Goal: Transaction & Acquisition: Subscribe to service/newsletter

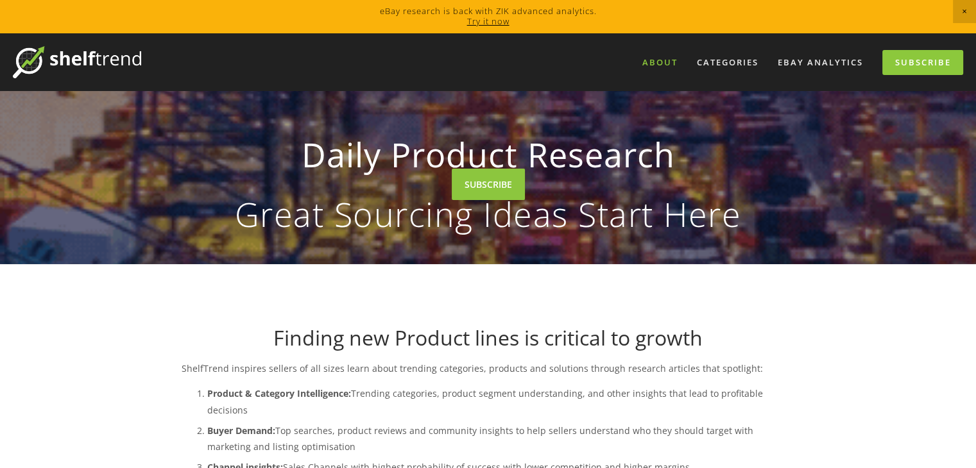
click at [667, 60] on link "About" at bounding box center [660, 62] width 52 height 21
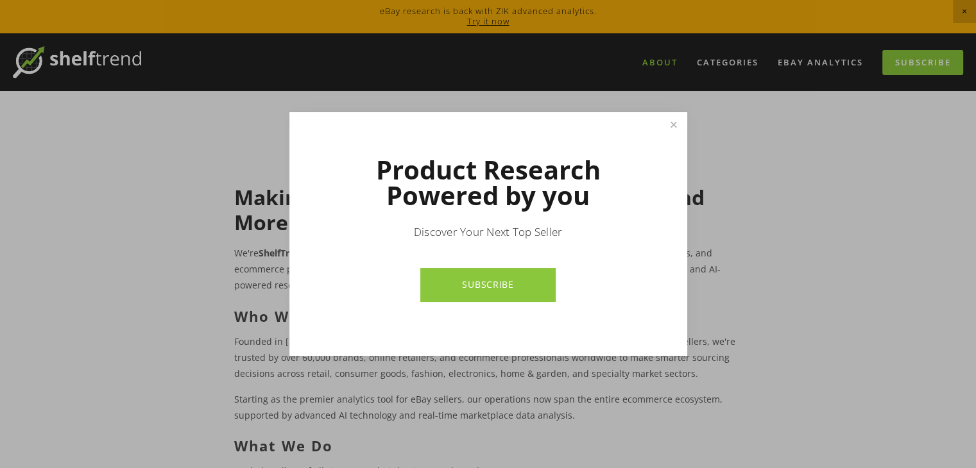
click at [821, 63] on div at bounding box center [488, 234] width 976 height 468
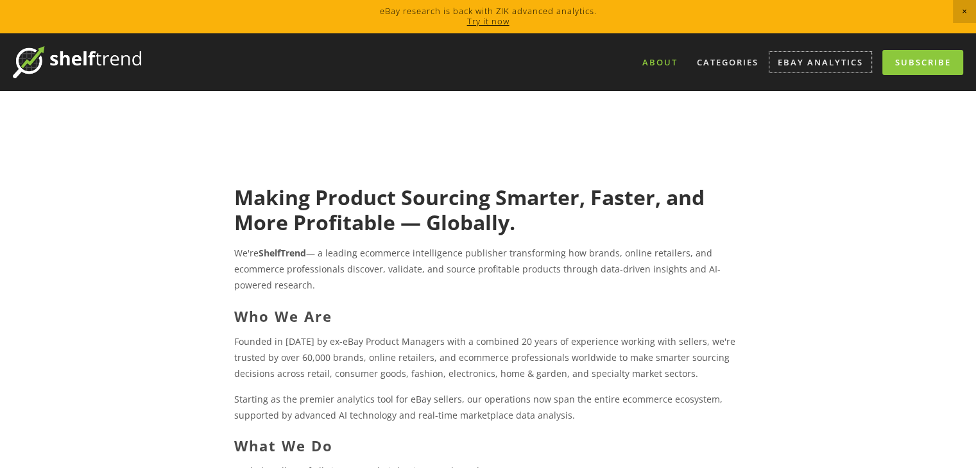
click at [821, 63] on link "eBay Analytics" at bounding box center [820, 62] width 102 height 21
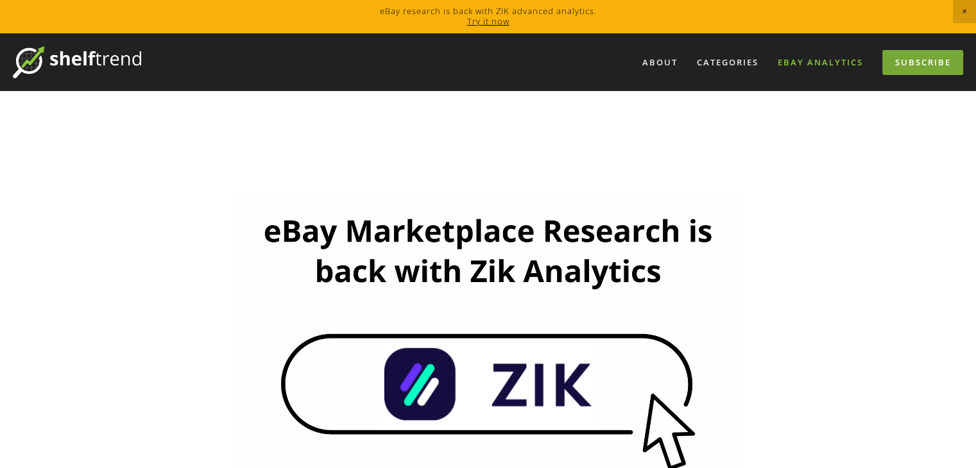
click at [923, 60] on link "Subscribe" at bounding box center [922, 62] width 81 height 25
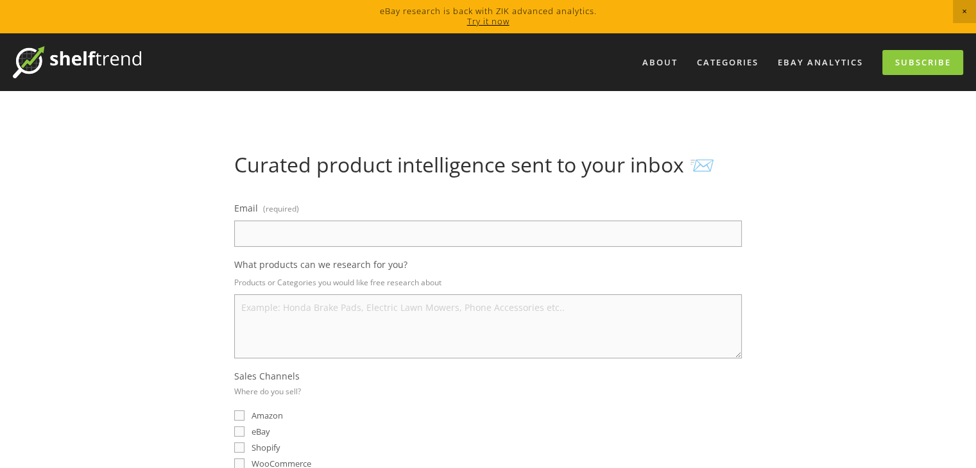
click at [114, 64] on img at bounding box center [77, 62] width 128 height 32
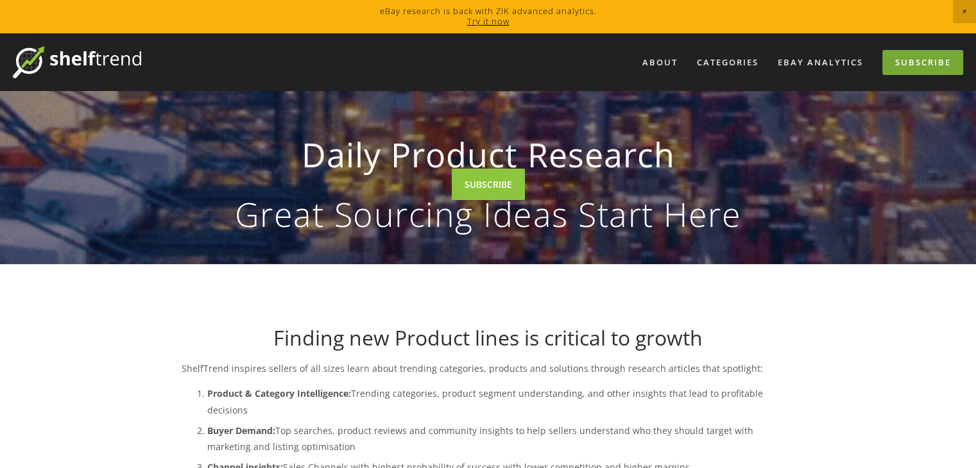
click at [944, 60] on link "Subscribe" at bounding box center [922, 62] width 81 height 25
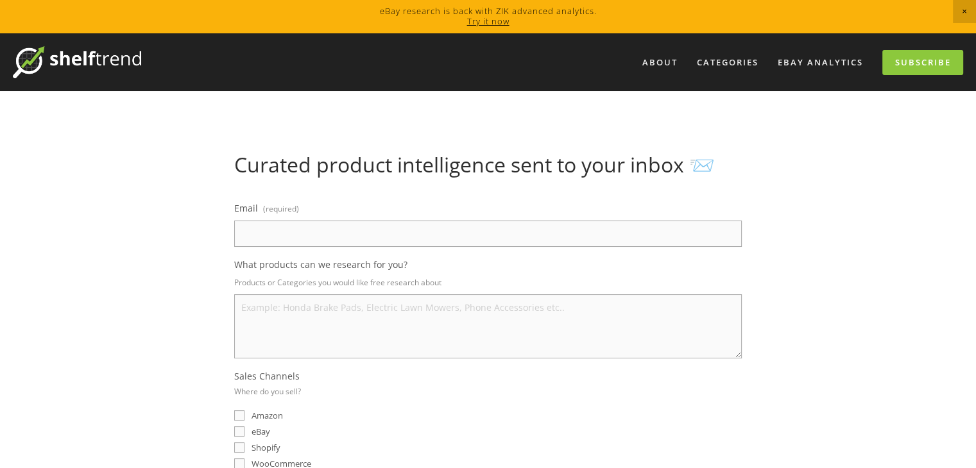
click at [296, 228] on input "Email (required)" at bounding box center [488, 234] width 508 height 26
click at [317, 235] on input "canvastown.co.ukgmail.com" at bounding box center [488, 234] width 508 height 26
type input "canvastown.co.uk@gmail.com"
click at [280, 314] on textarea "What products can we research for you?" at bounding box center [488, 326] width 508 height 64
type textarea "art prints"
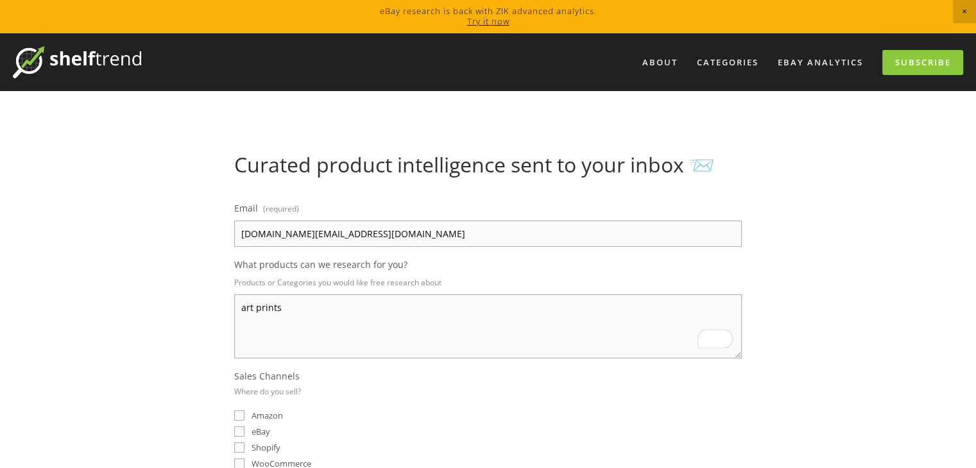
click at [237, 428] on input "eBay" at bounding box center [239, 432] width 10 height 10
checkbox input "true"
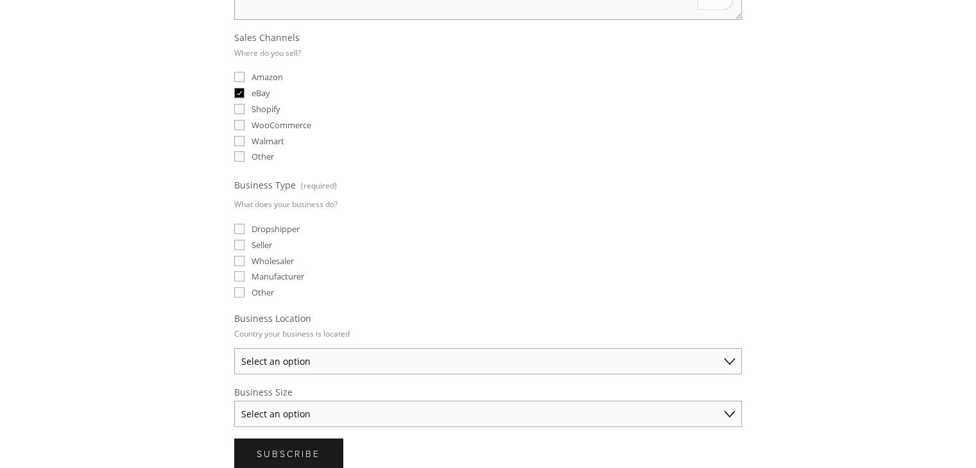
scroll to position [449, 0]
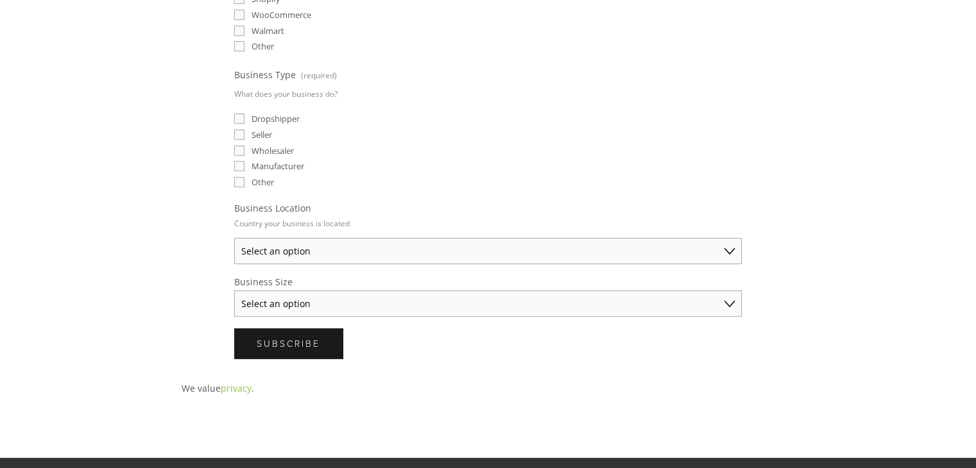
click at [489, 248] on select "Select an option Australia United States United Kingdom China Japan Germany Can…" at bounding box center [488, 251] width 508 height 26
select select "[GEOGRAPHIC_DATA]"
click at [234, 238] on select "Select an option Australia United States United Kingdom China Japan Germany Can…" at bounding box center [488, 251] width 508 height 26
click at [357, 296] on select "Select an option Solo Merchant (under $50K annual sales) Small Business ($50K -…" at bounding box center [488, 304] width 508 height 26
select select "Solo Merchant (under $50K annual sales)"
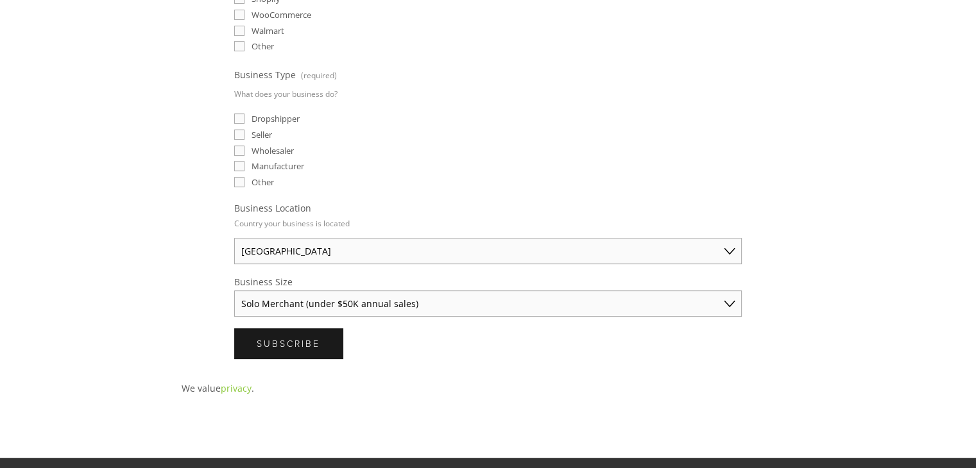
click at [234, 291] on select "Select an option Solo Merchant (under $50K annual sales) Small Business ($50K -…" at bounding box center [488, 304] width 508 height 26
drag, startPoint x: 311, startPoint y: 337, endPoint x: 441, endPoint y: 339, distance: 130.9
click at [441, 339] on div "Subscribe Subscribe" at bounding box center [488, 343] width 508 height 30
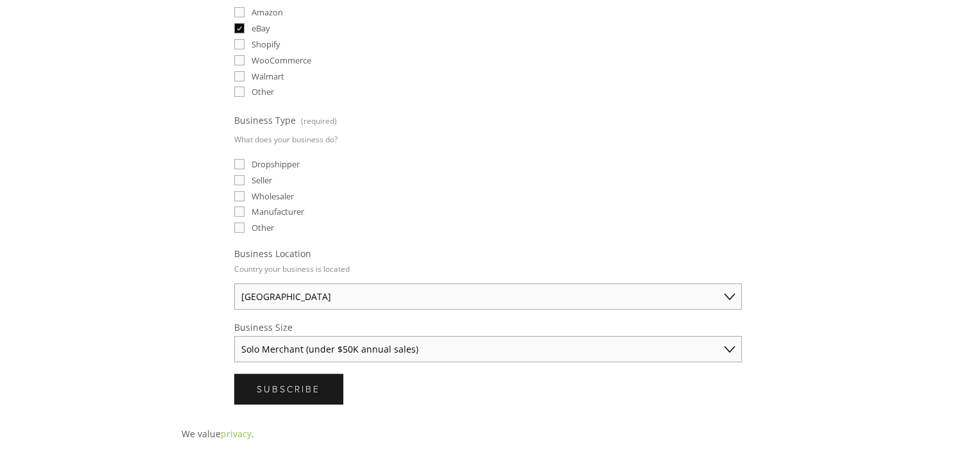
scroll to position [513, 0]
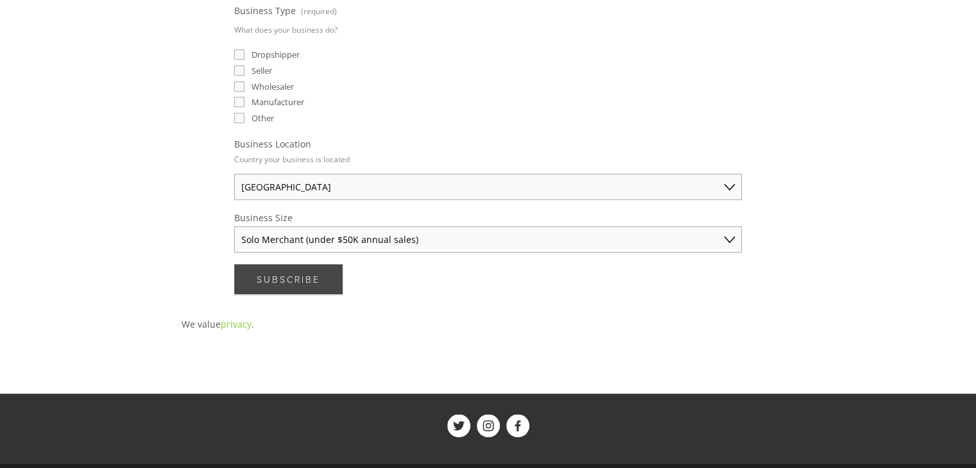
click at [290, 273] on span "Subscribe" at bounding box center [289, 279] width 64 height 12
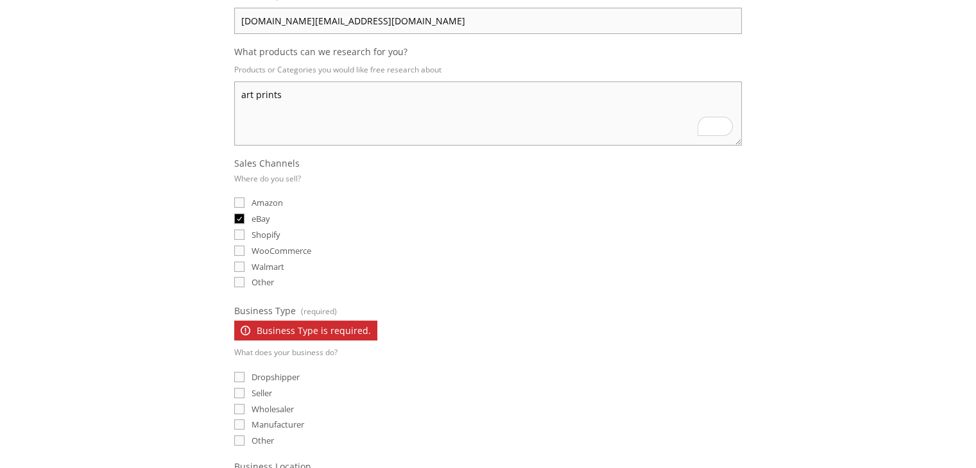
scroll to position [321, 0]
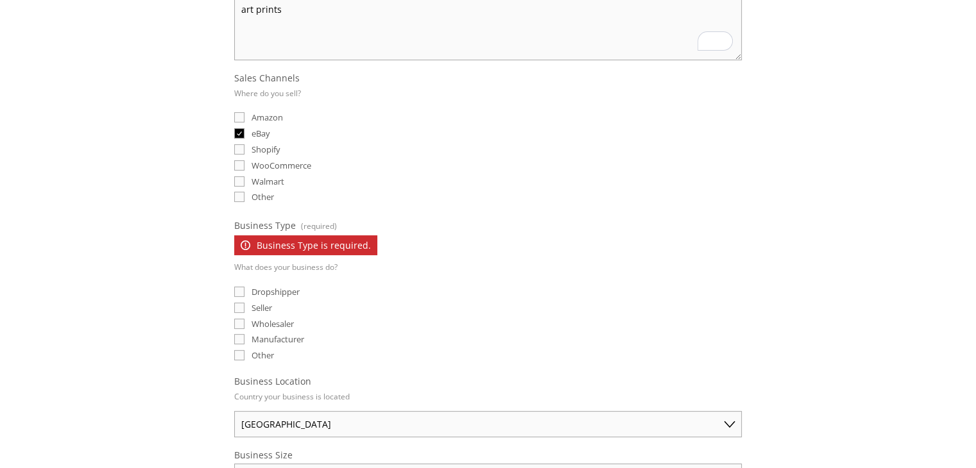
click at [237, 334] on input "Manufacturer" at bounding box center [239, 339] width 10 height 10
checkbox input "true"
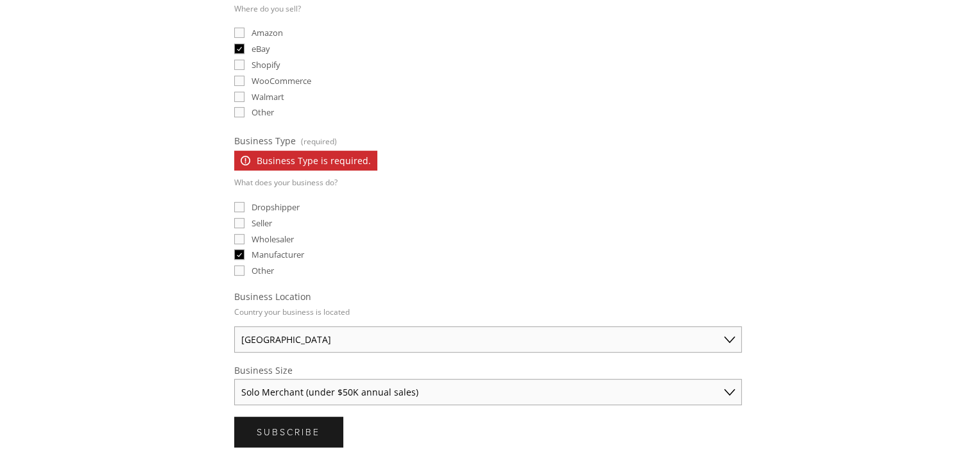
scroll to position [513, 0]
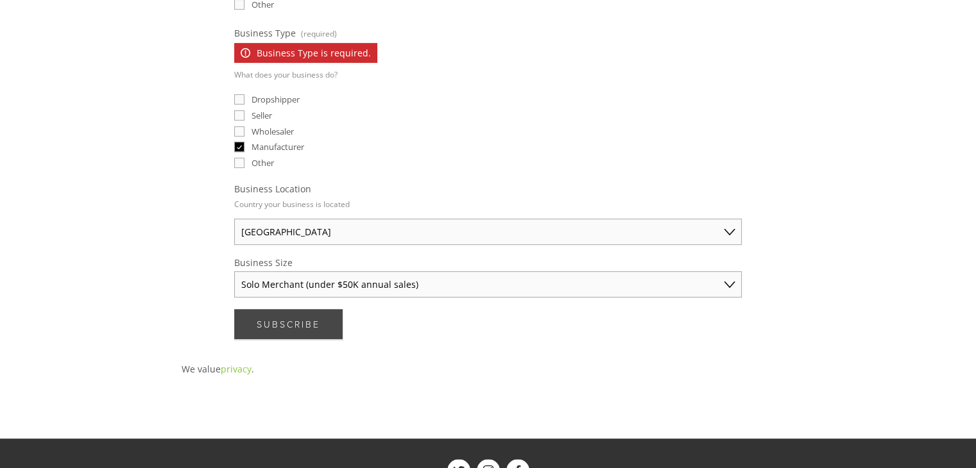
click at [300, 321] on span "Subscribe" at bounding box center [289, 324] width 64 height 12
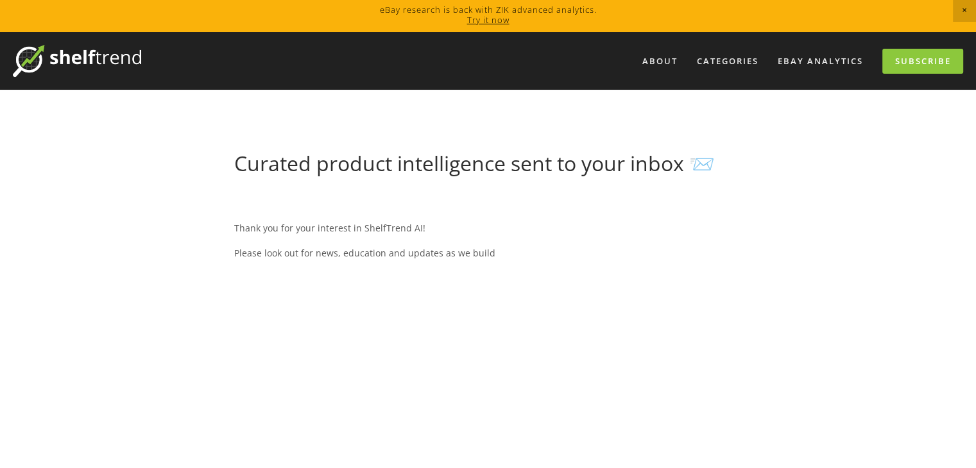
scroll to position [0, 0]
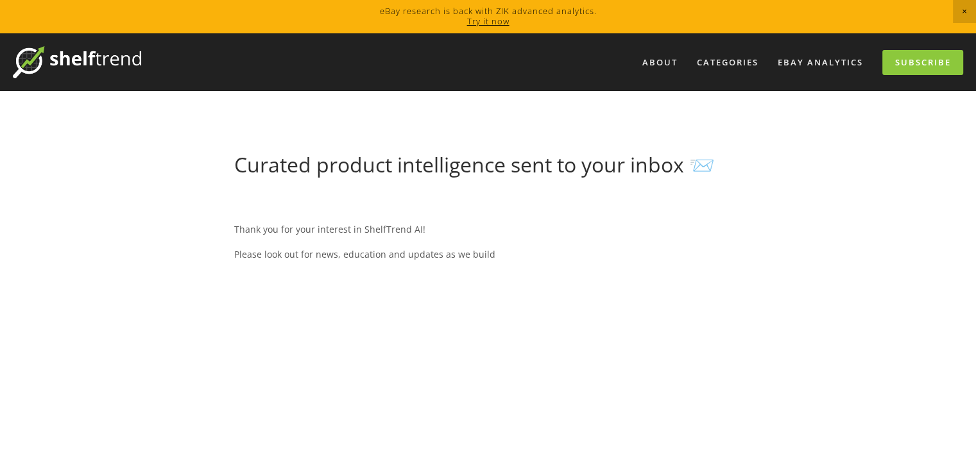
click at [495, 17] on link "Try it now" at bounding box center [488, 21] width 42 height 12
